Goal: Task Accomplishment & Management: Manage account settings

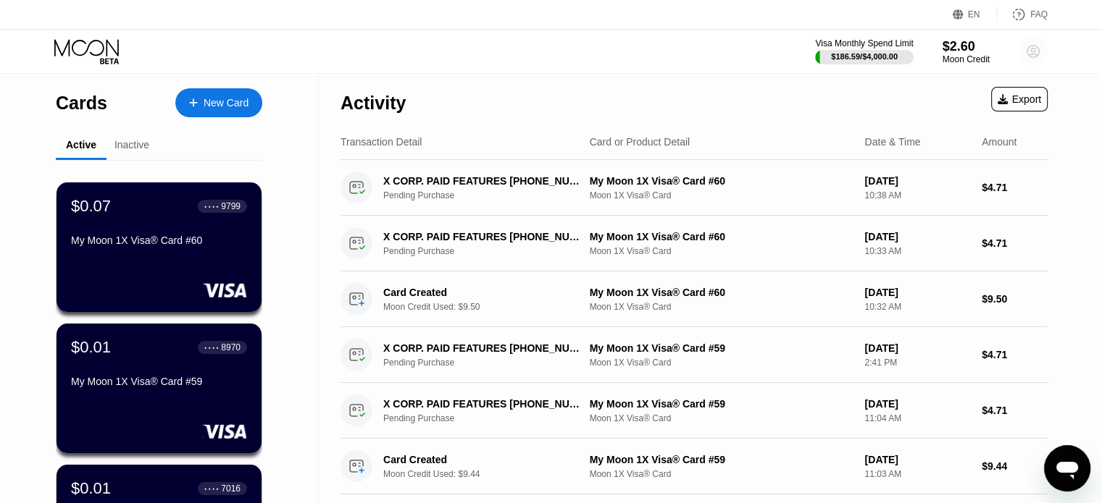
click at [1043, 45] on circle at bounding box center [1032, 51] width 29 height 29
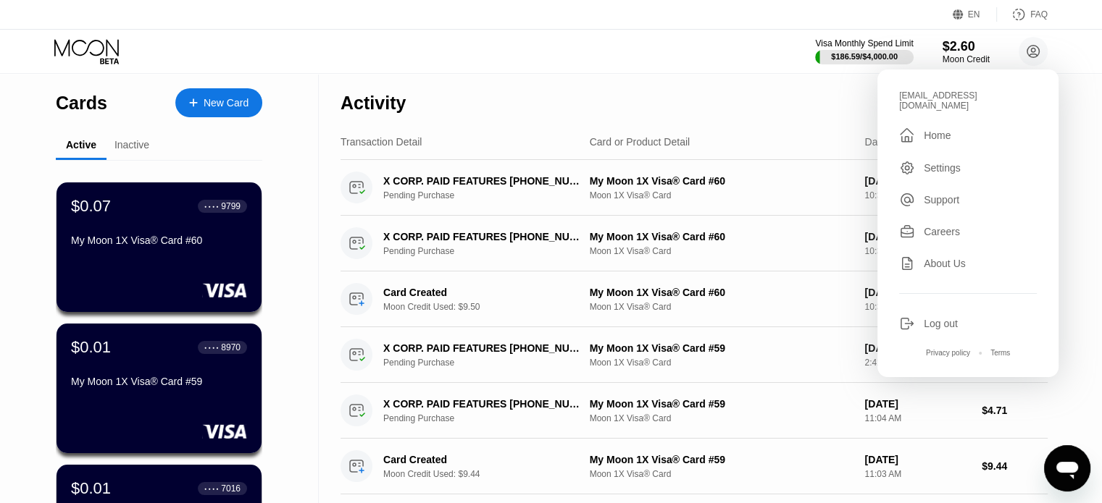
click at [930, 95] on div "[EMAIL_ADDRESS][DOMAIN_NAME]" at bounding box center [968, 101] width 138 height 20
copy div "edwardskinner1981"
click at [881, 53] on div "$186.59 / $4,000.00" at bounding box center [864, 56] width 68 height 9
